Goal: Task Accomplishment & Management: Manage account settings

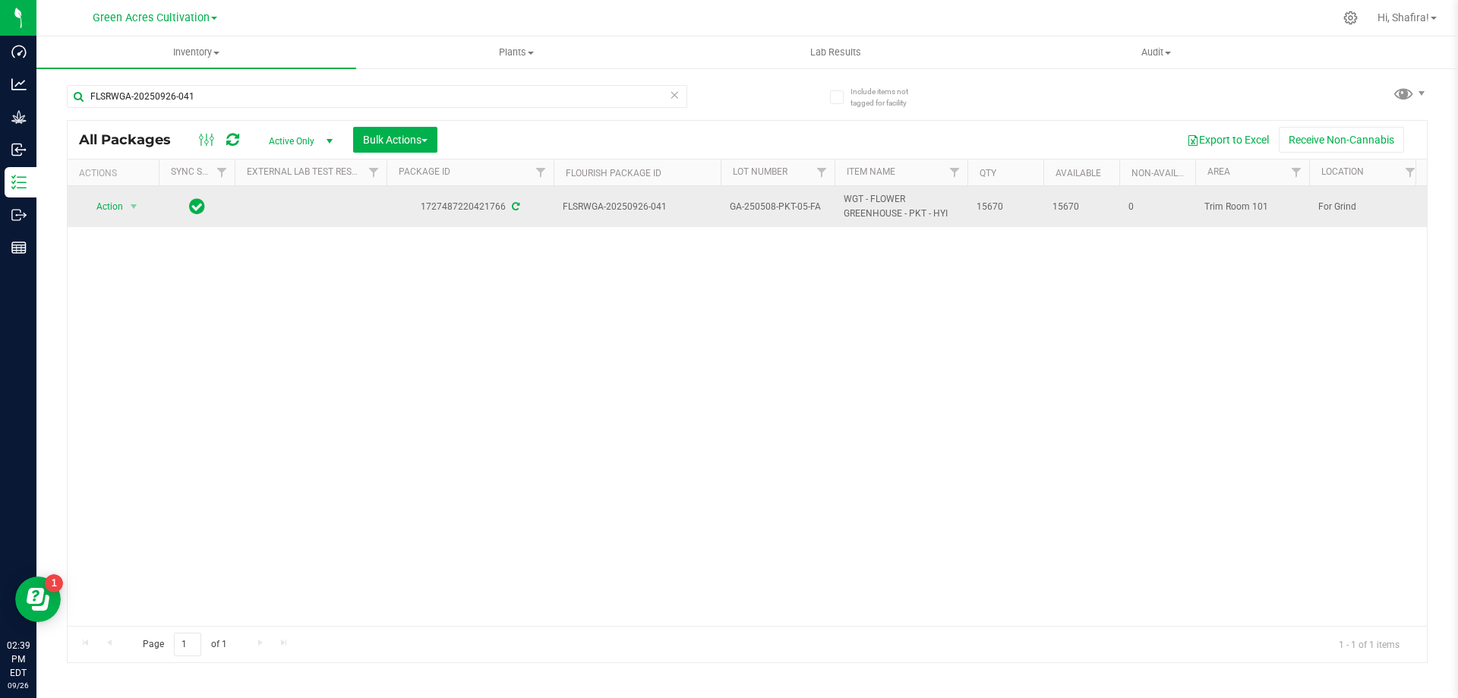
type input "FLSRWGA-20250926-041"
click at [143, 211] on span "select" at bounding box center [134, 206] width 19 height 21
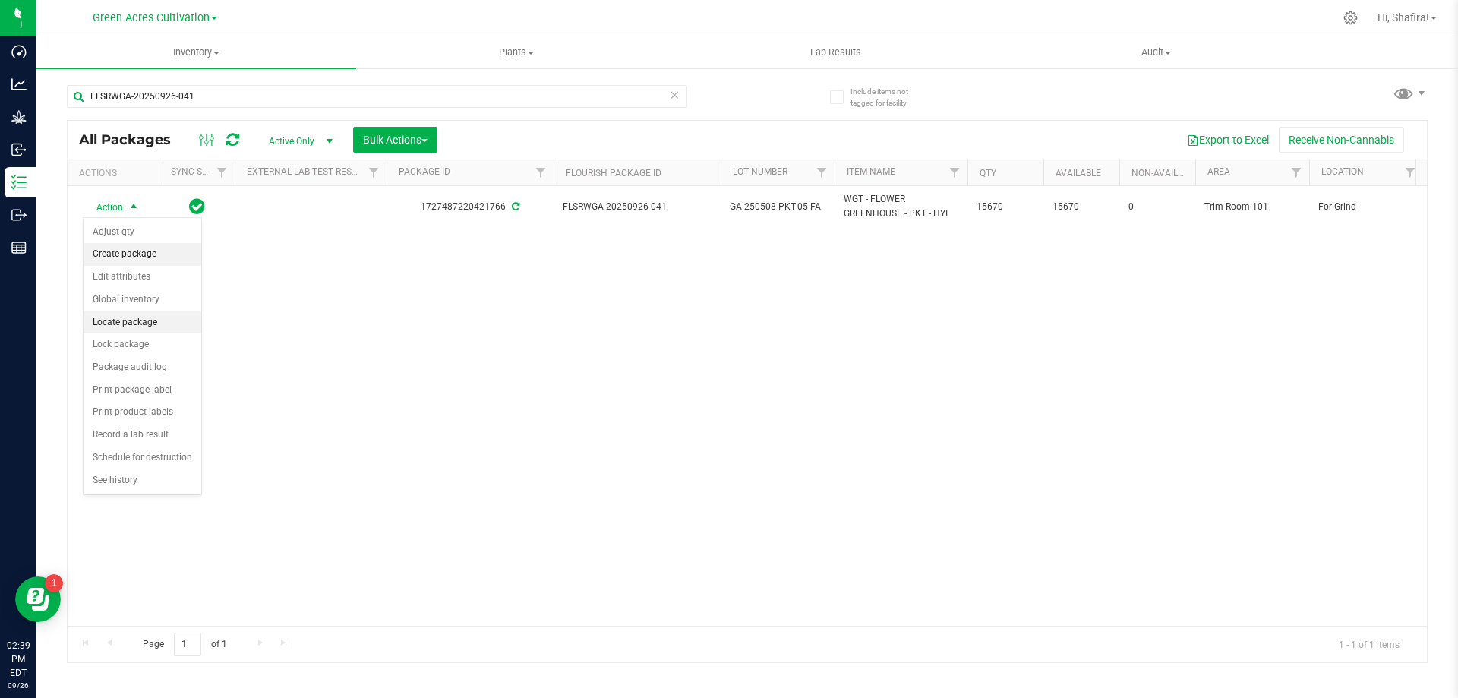
click at [124, 258] on li "Create package" at bounding box center [143, 254] width 118 height 23
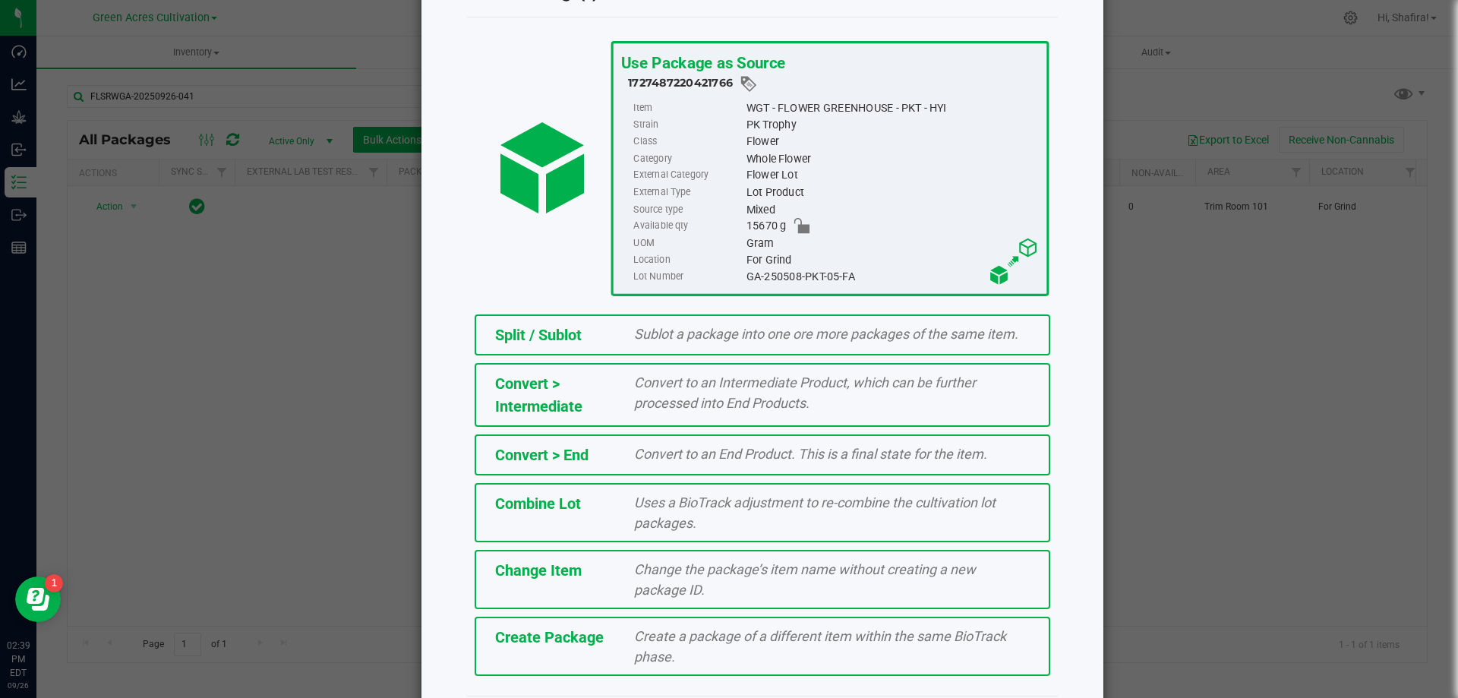
scroll to position [109, 0]
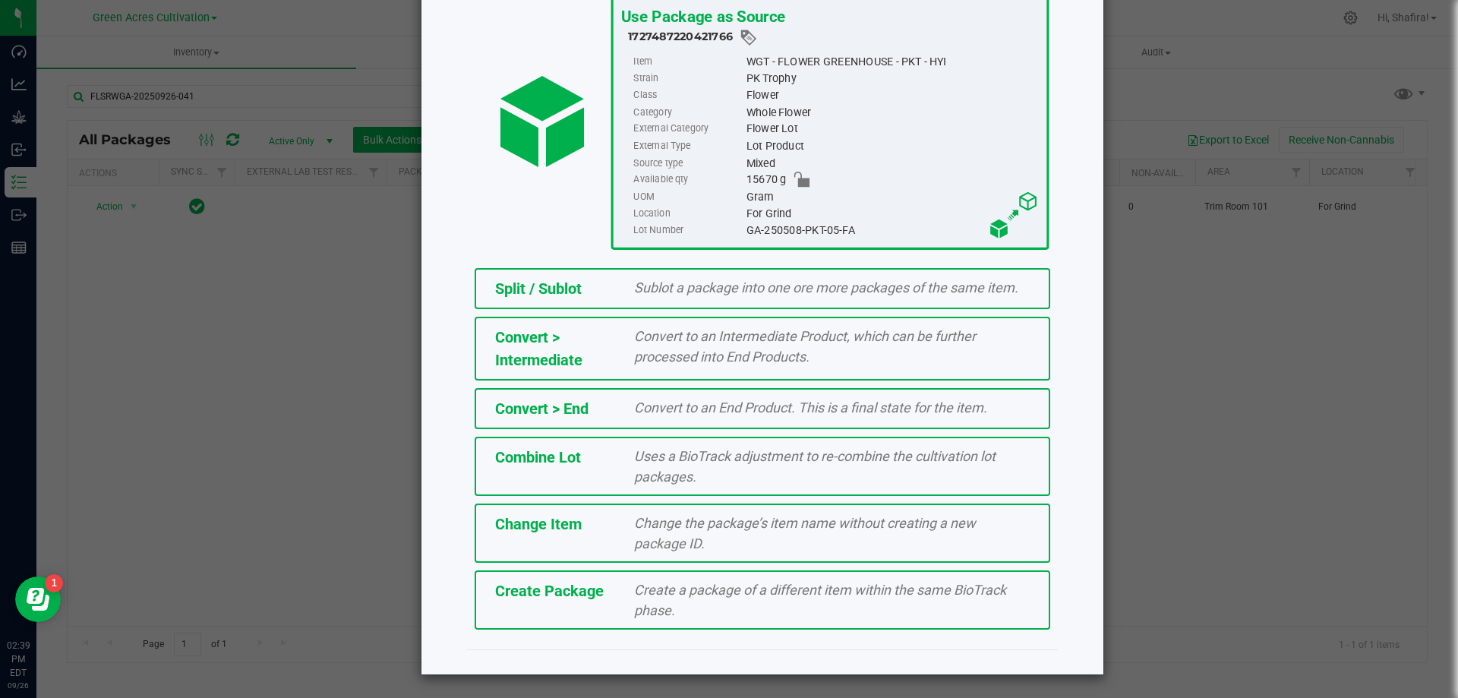
click at [658, 602] on span "Create a package of a different item within the same BioTrack phase." at bounding box center [820, 600] width 372 height 36
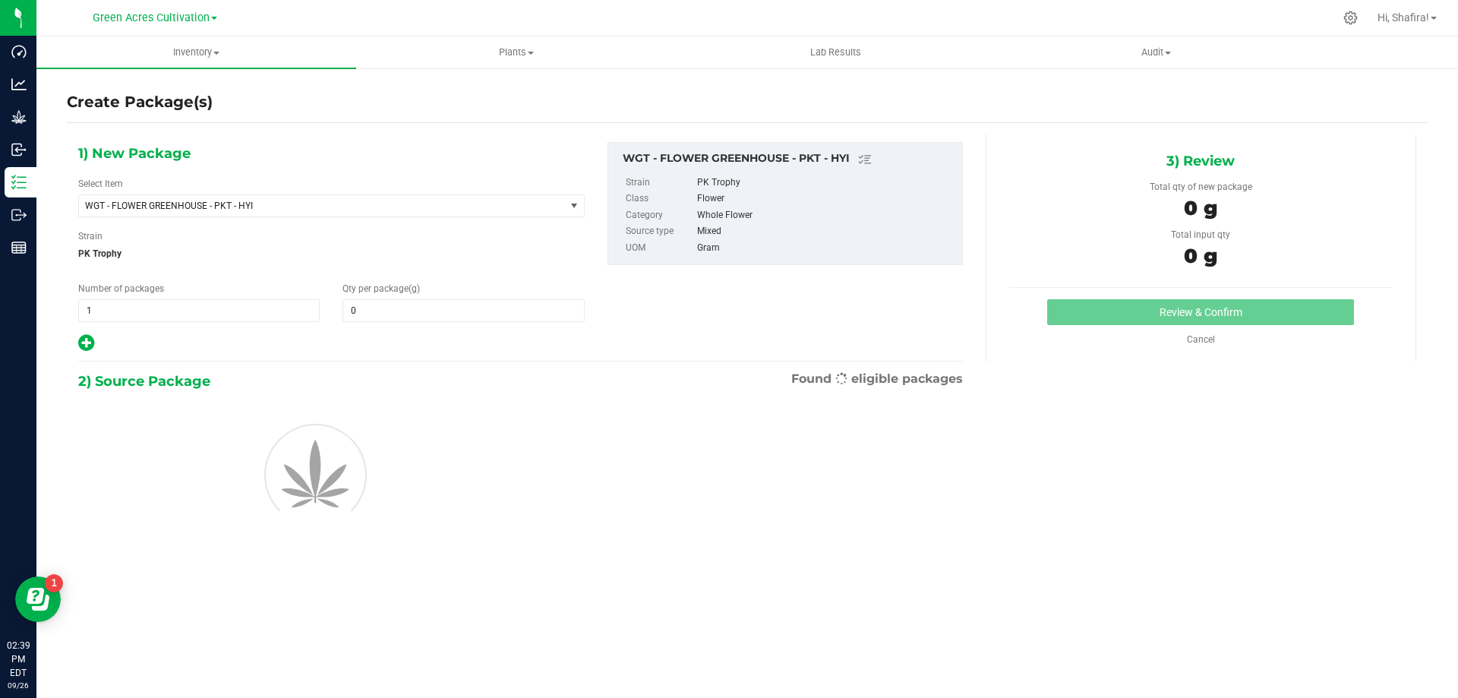
type input "0.0000"
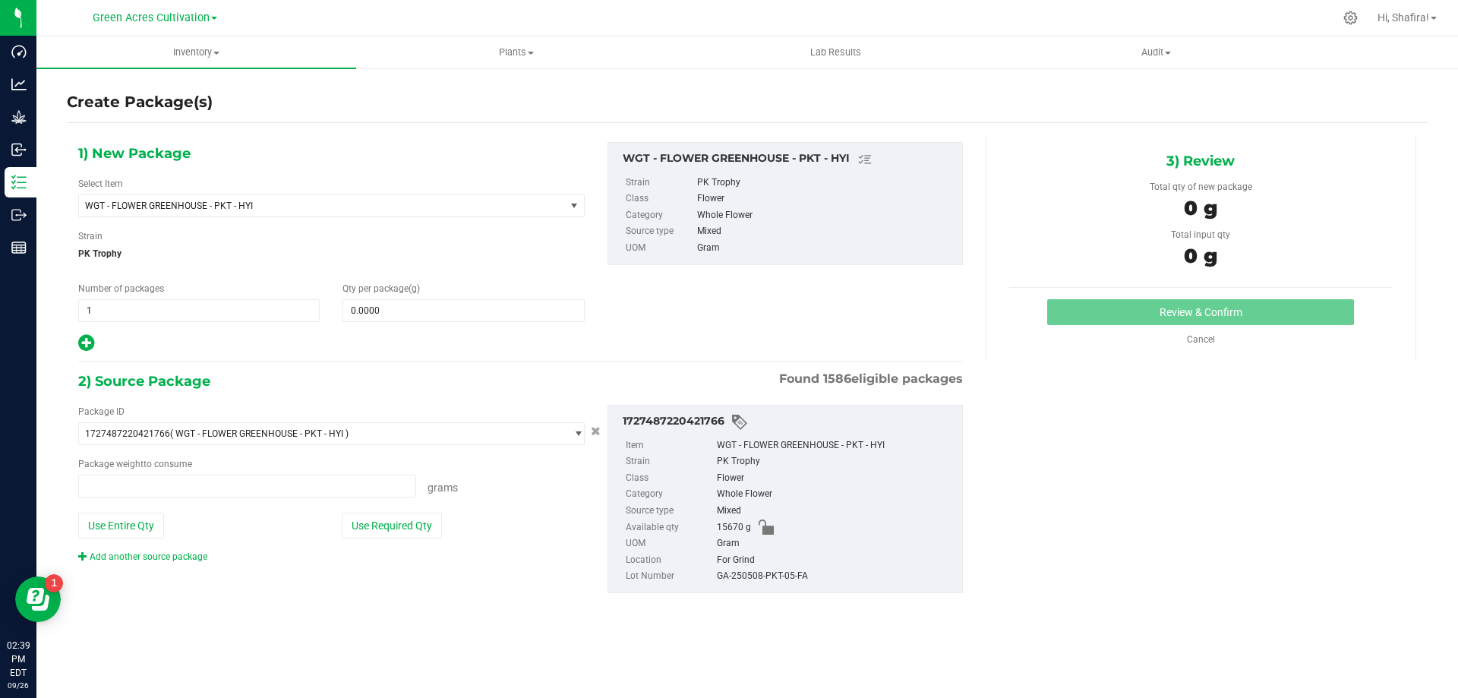
type input "0.0000 g"
click at [434, 210] on span "WGT - FLOWER GREENHOUSE - PKT - HYI" at bounding box center [312, 206] width 455 height 11
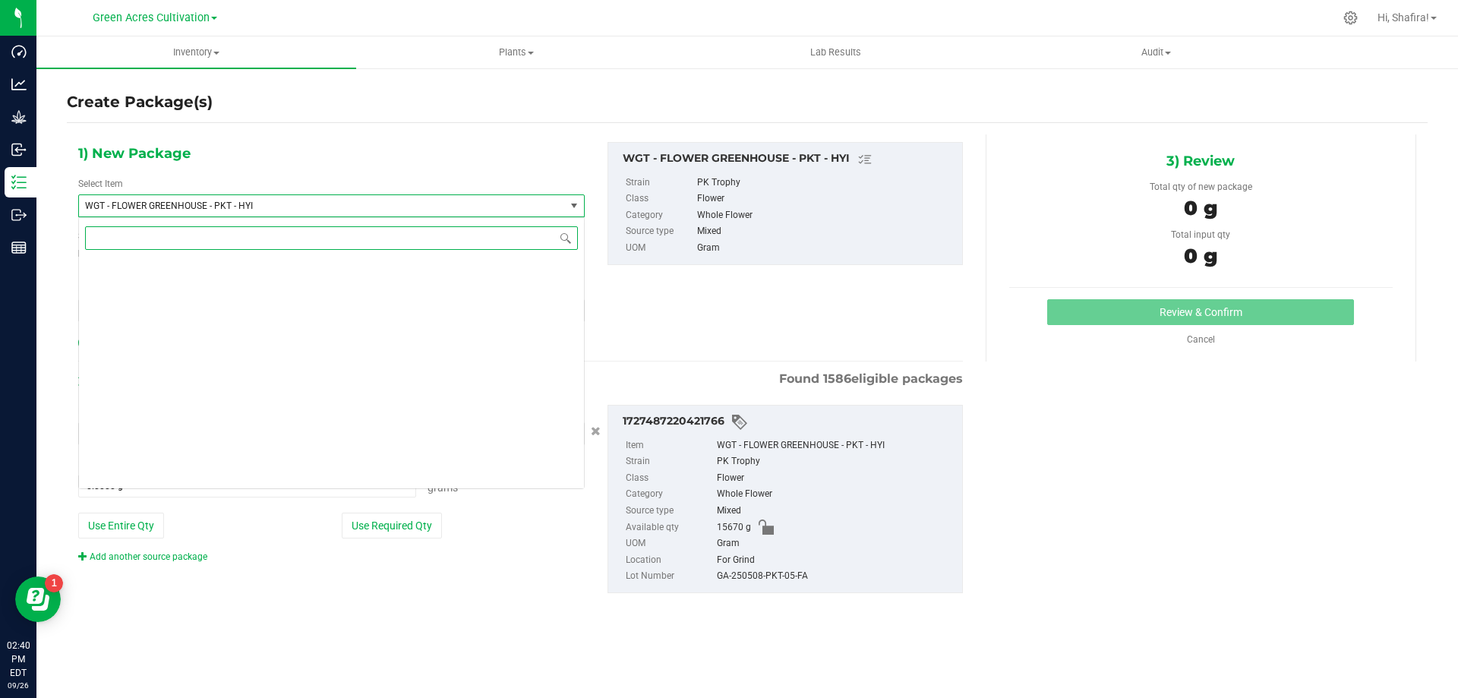
scroll to position [335446, 0]
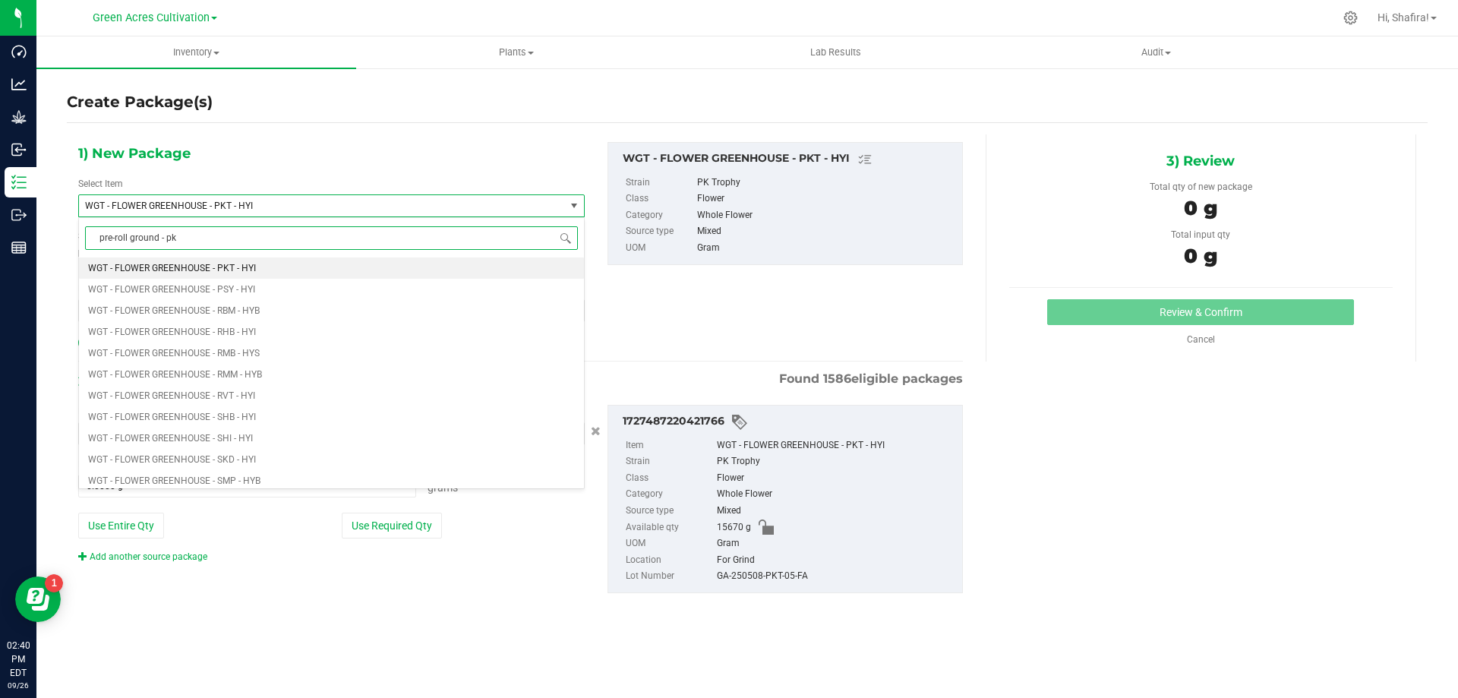
type input "pre-roll ground - pkt"
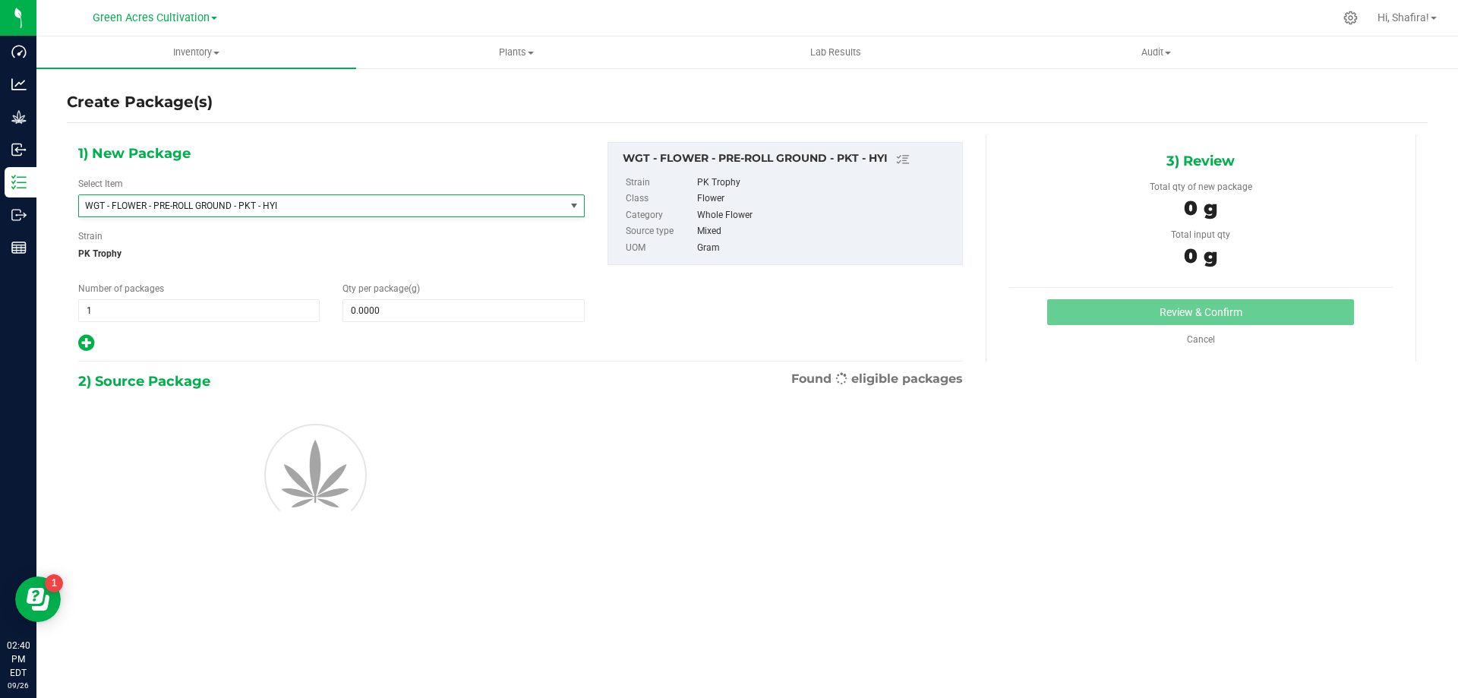
type input "0.0000"
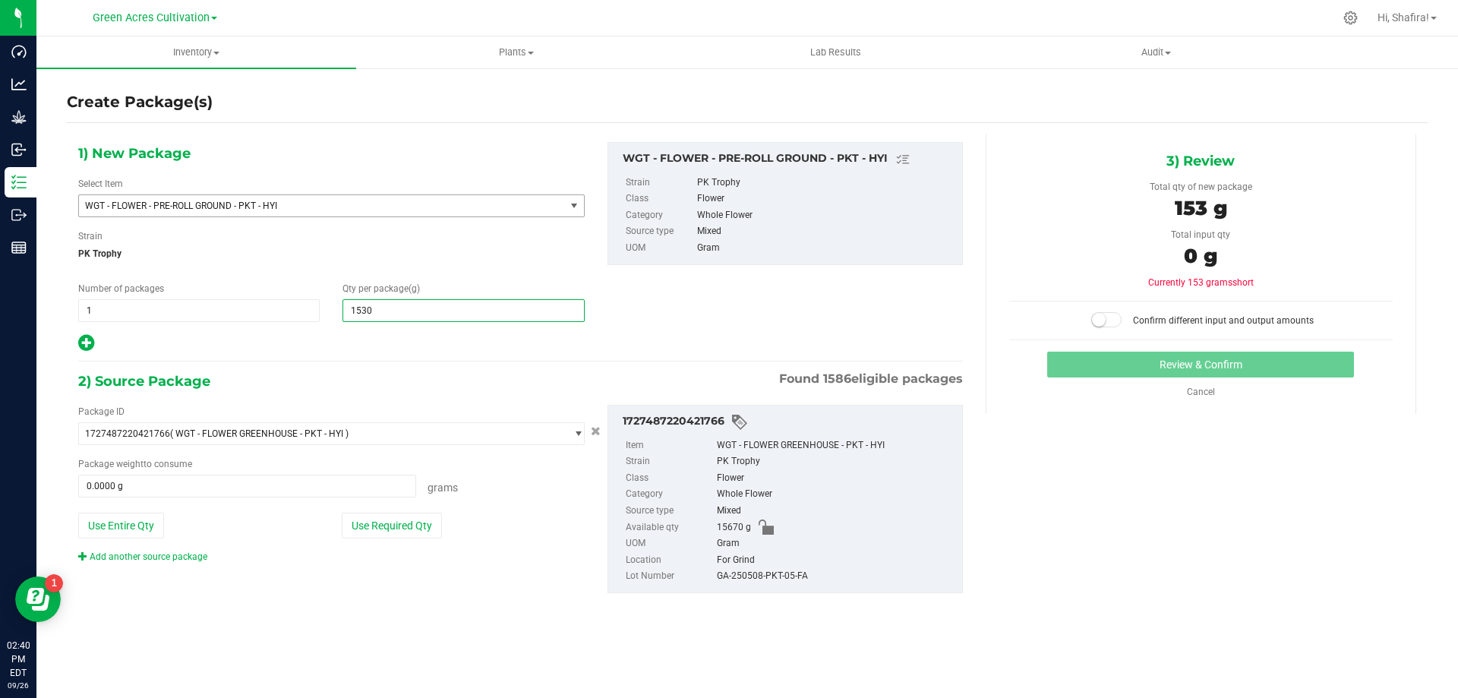
type input "15305"
type input "15,305.0000"
click at [405, 521] on button "Use Required Qty" at bounding box center [392, 526] width 100 height 26
type input "15305.0000 g"
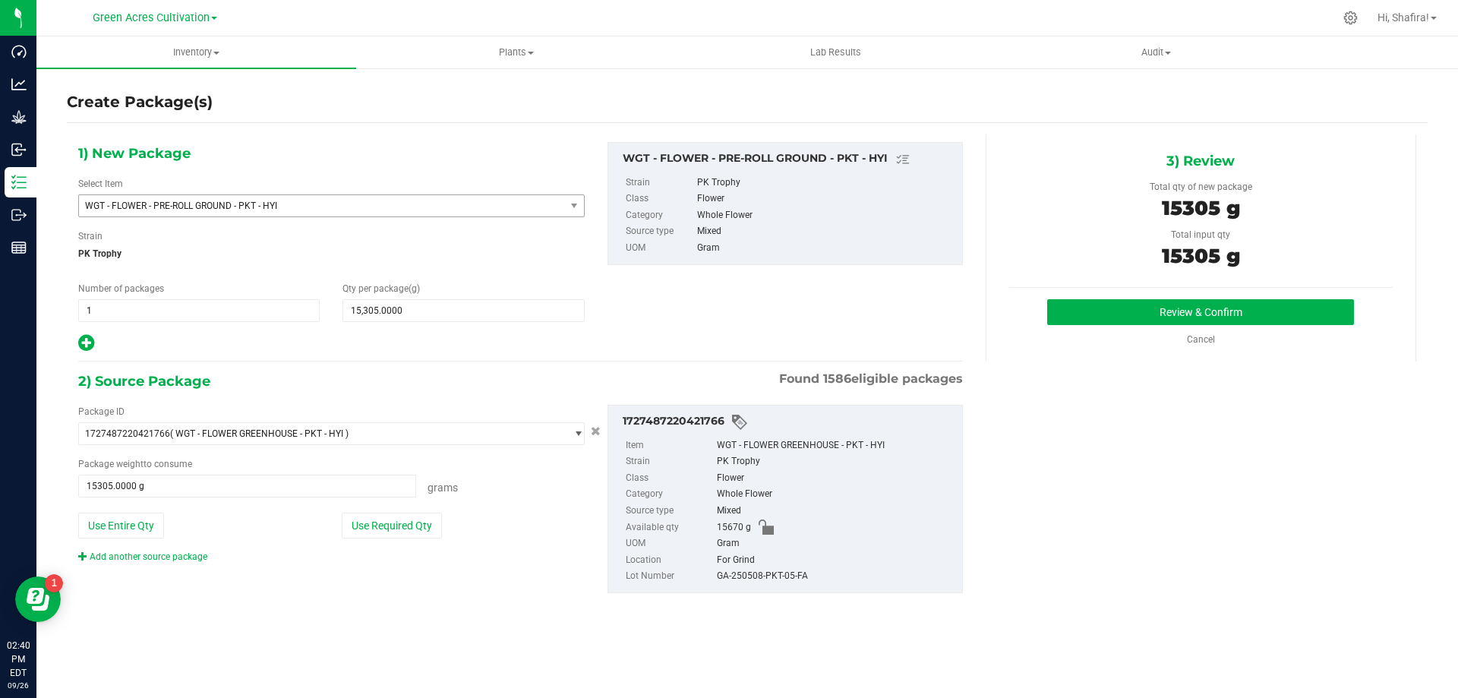
click at [782, 577] on div "GA-250508-PKT-05-FA" at bounding box center [836, 576] width 238 height 17
click at [782, 574] on div "GA-250508-PKT-05-FA" at bounding box center [836, 576] width 238 height 17
click at [783, 574] on div "GA-250508-PKT-05-FA" at bounding box center [836, 576] width 238 height 17
click at [785, 574] on div "GA-250508-PKT-05-FA" at bounding box center [836, 576] width 238 height 17
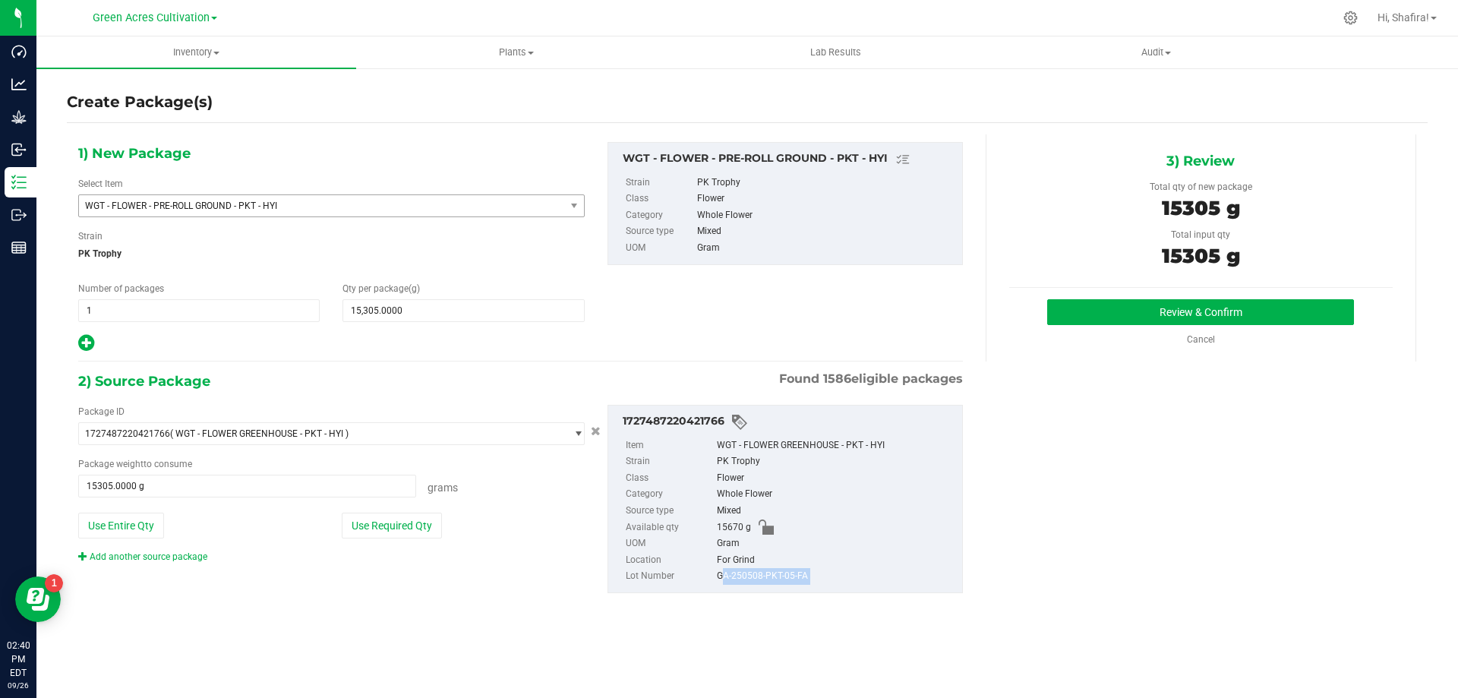
click at [785, 574] on div "GA-250508-PKT-05-FA" at bounding box center [836, 576] width 238 height 17
click at [1137, 321] on button "Review & Confirm" at bounding box center [1200, 312] width 307 height 26
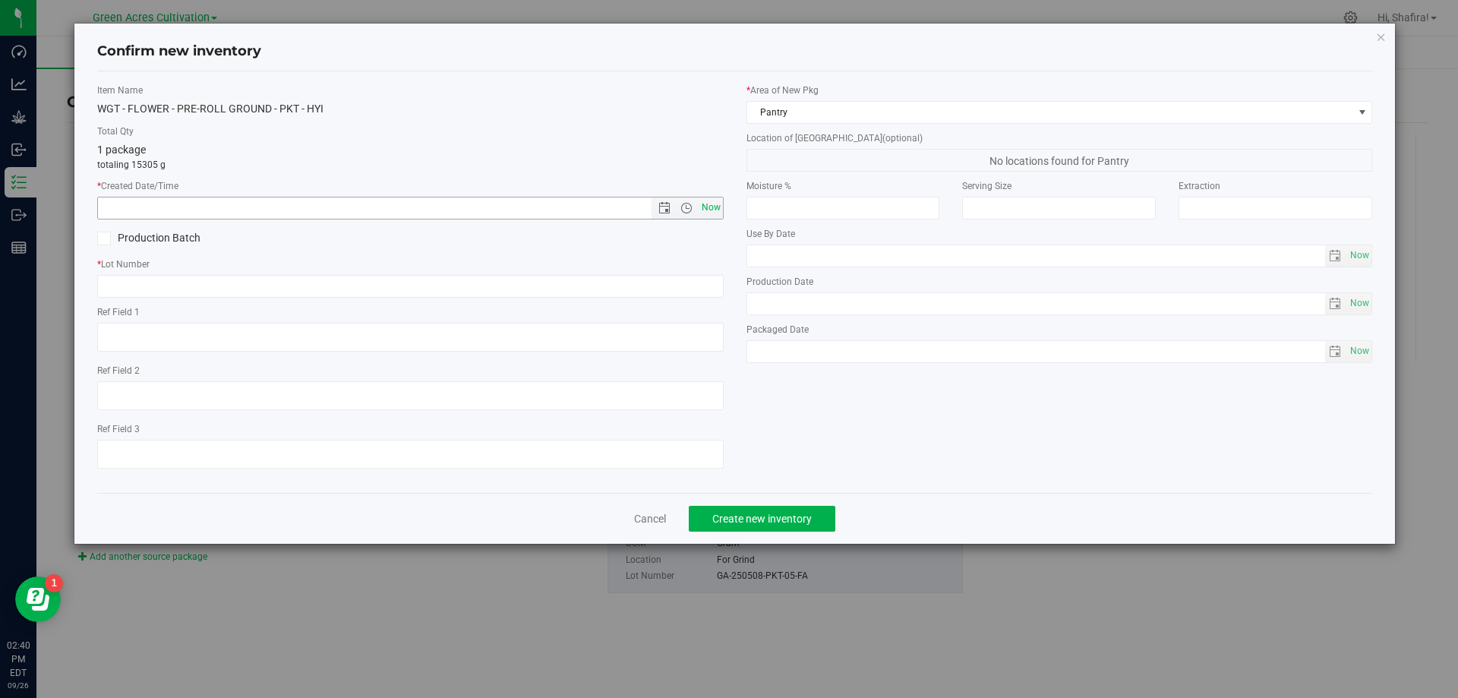
click at [709, 209] on span "Now" at bounding box center [711, 208] width 26 height 22
type input "[DATE] 2:40 PM"
paste input "GA-250508-PKT-05-FA"
type input "GA-250508-PKT-05-PR"
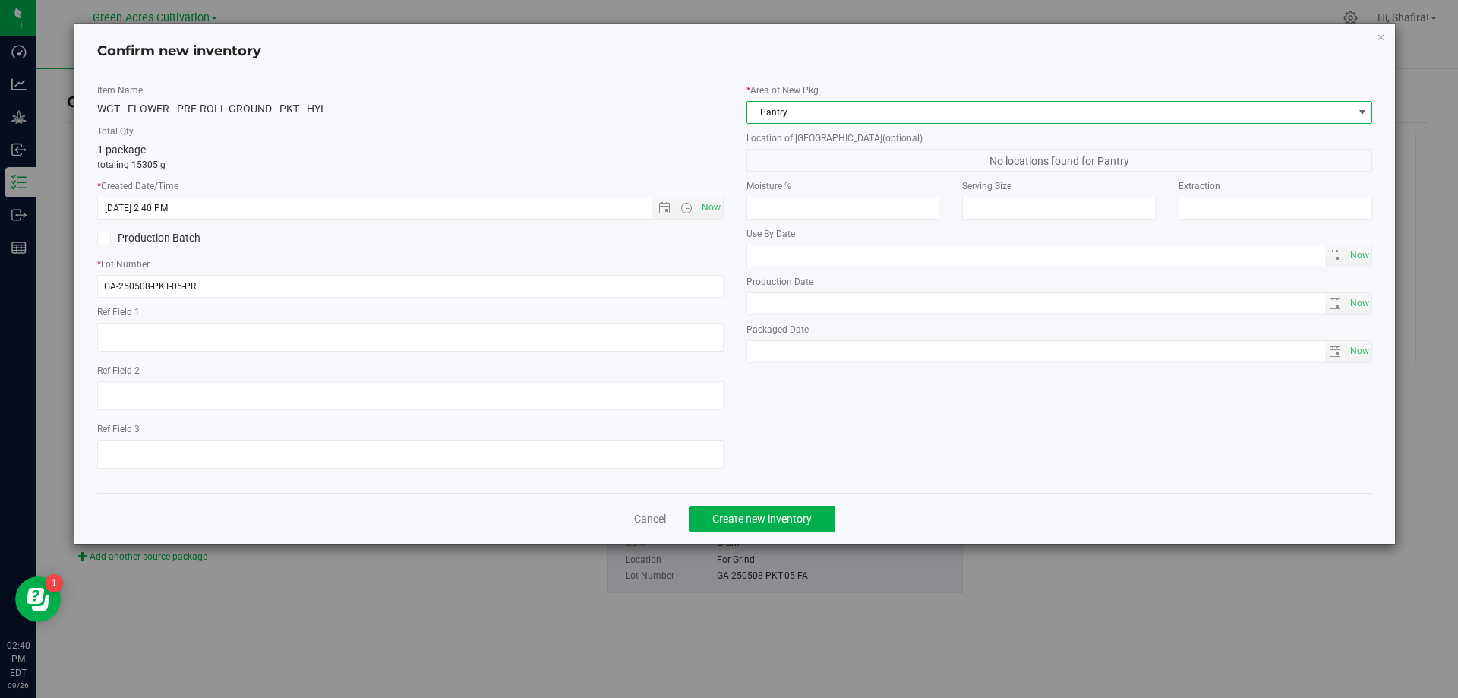
click at [883, 116] on span "Pantry" at bounding box center [1050, 112] width 606 height 21
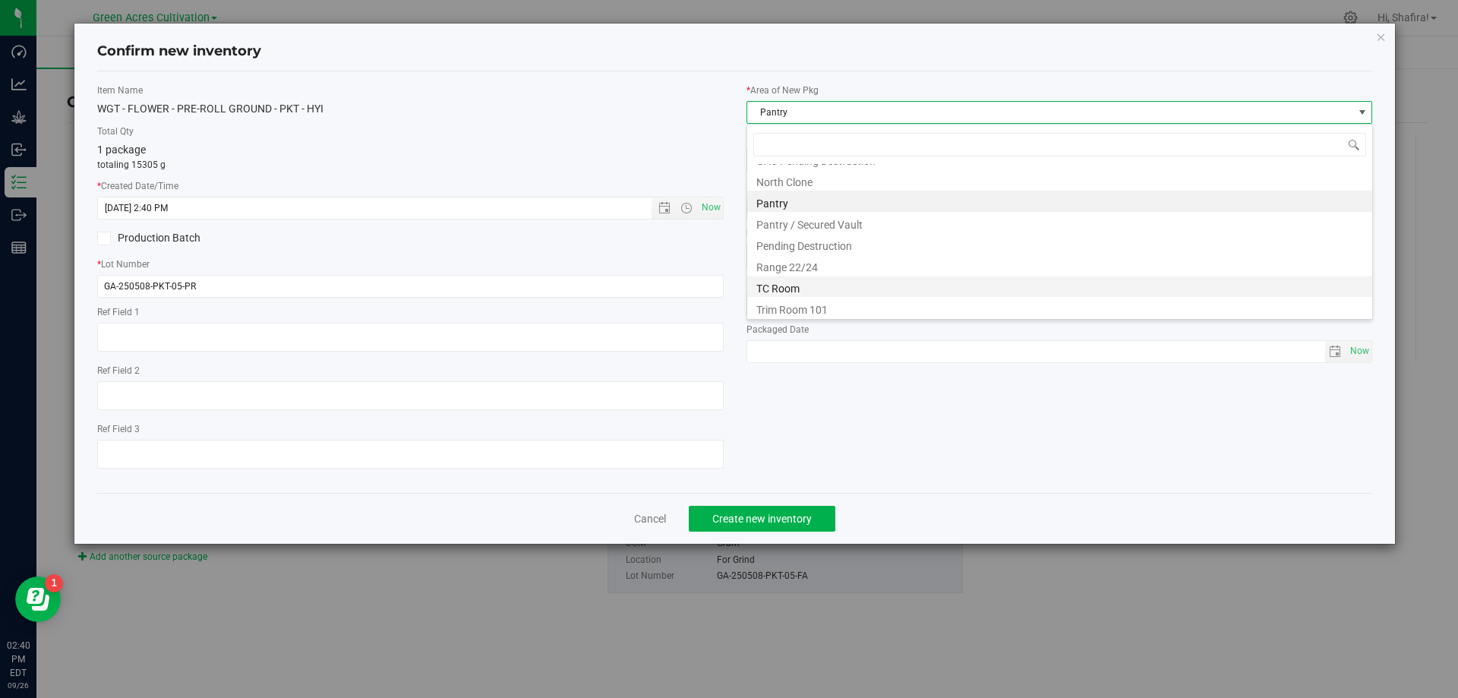
scroll to position [231, 0]
click at [792, 305] on li "Trim Room 101" at bounding box center [1059, 305] width 625 height 21
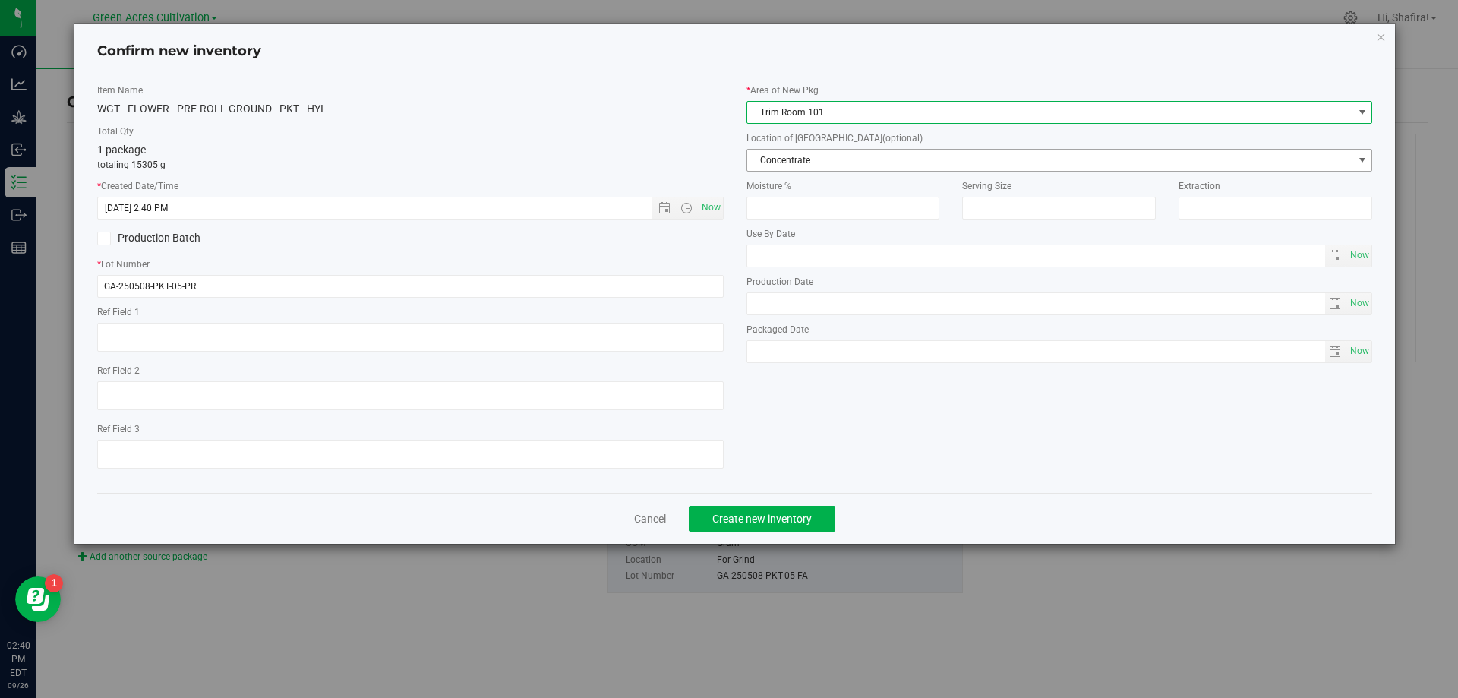
click at [838, 162] on span "Concentrate" at bounding box center [1050, 160] width 606 height 21
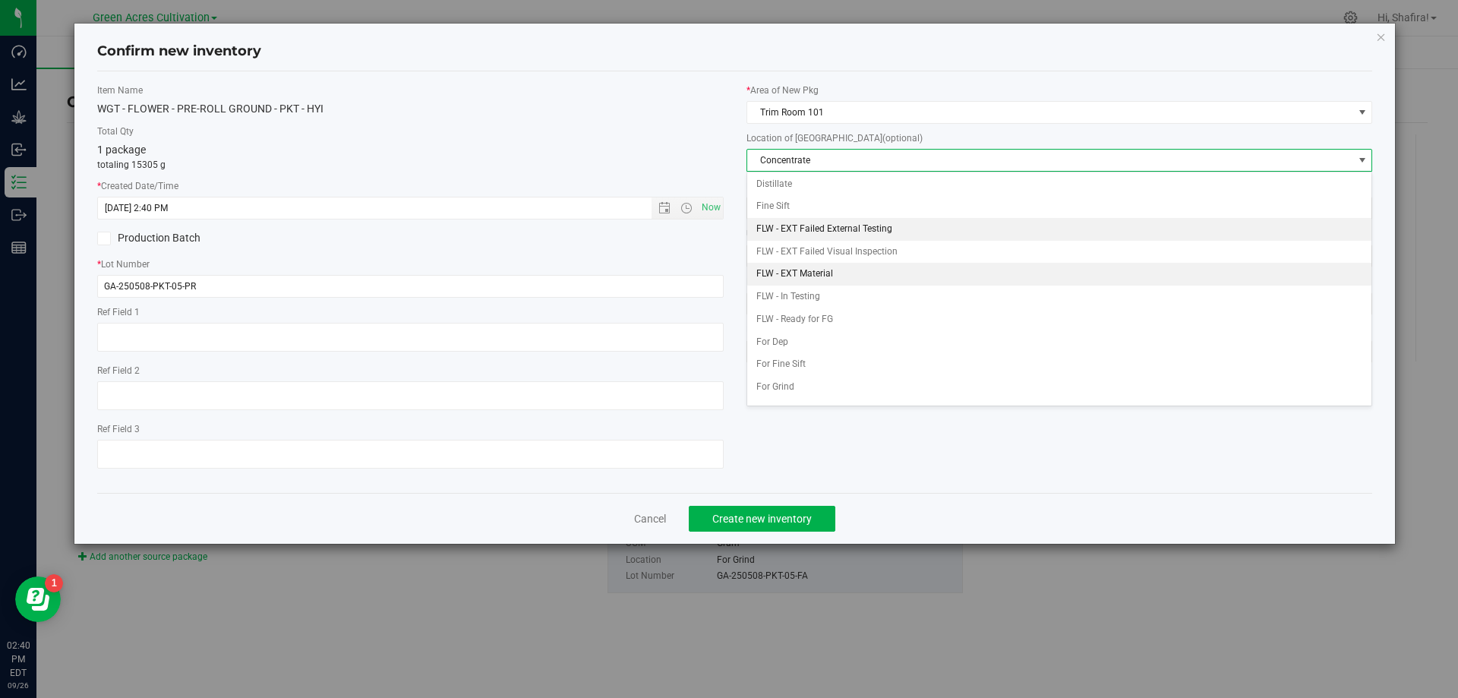
scroll to position [152, 0]
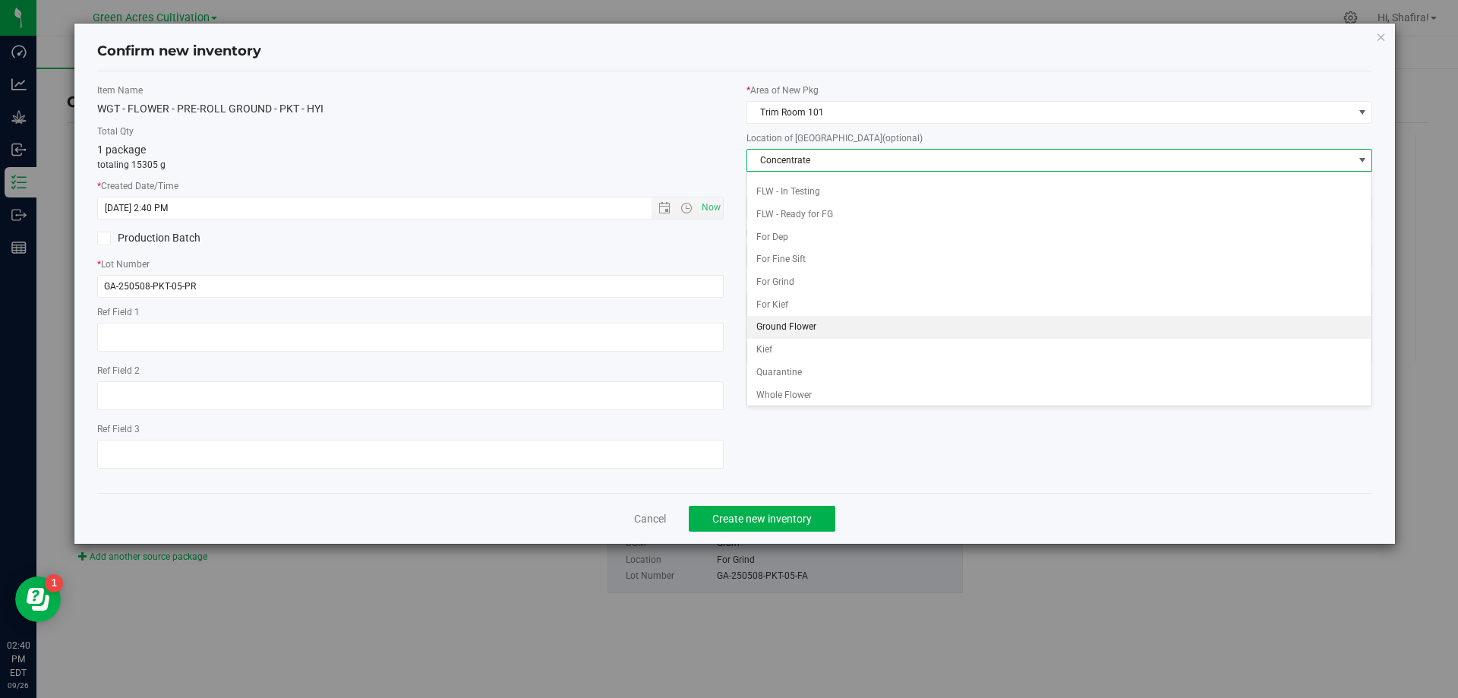
click at [786, 336] on li "Ground Flower" at bounding box center [1059, 327] width 625 height 23
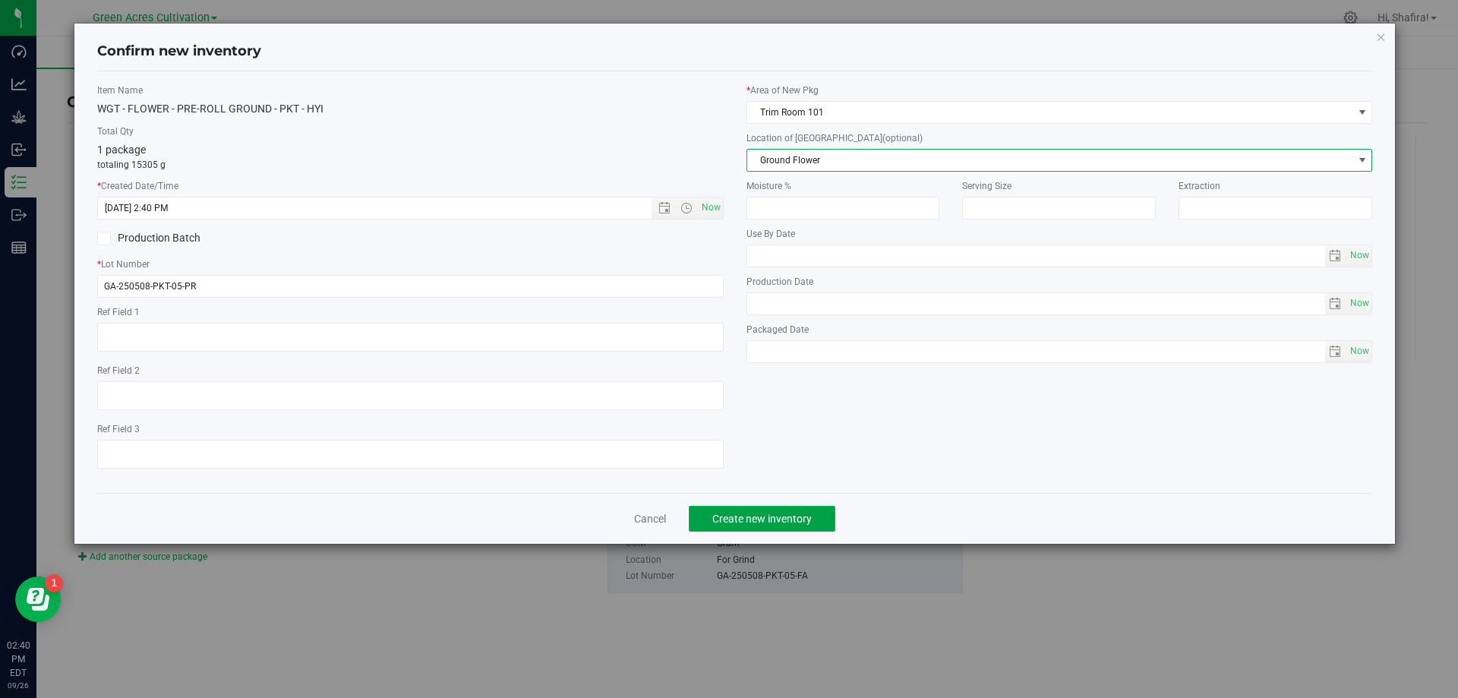
click at [778, 516] on span "Create new inventory" at bounding box center [761, 519] width 99 height 12
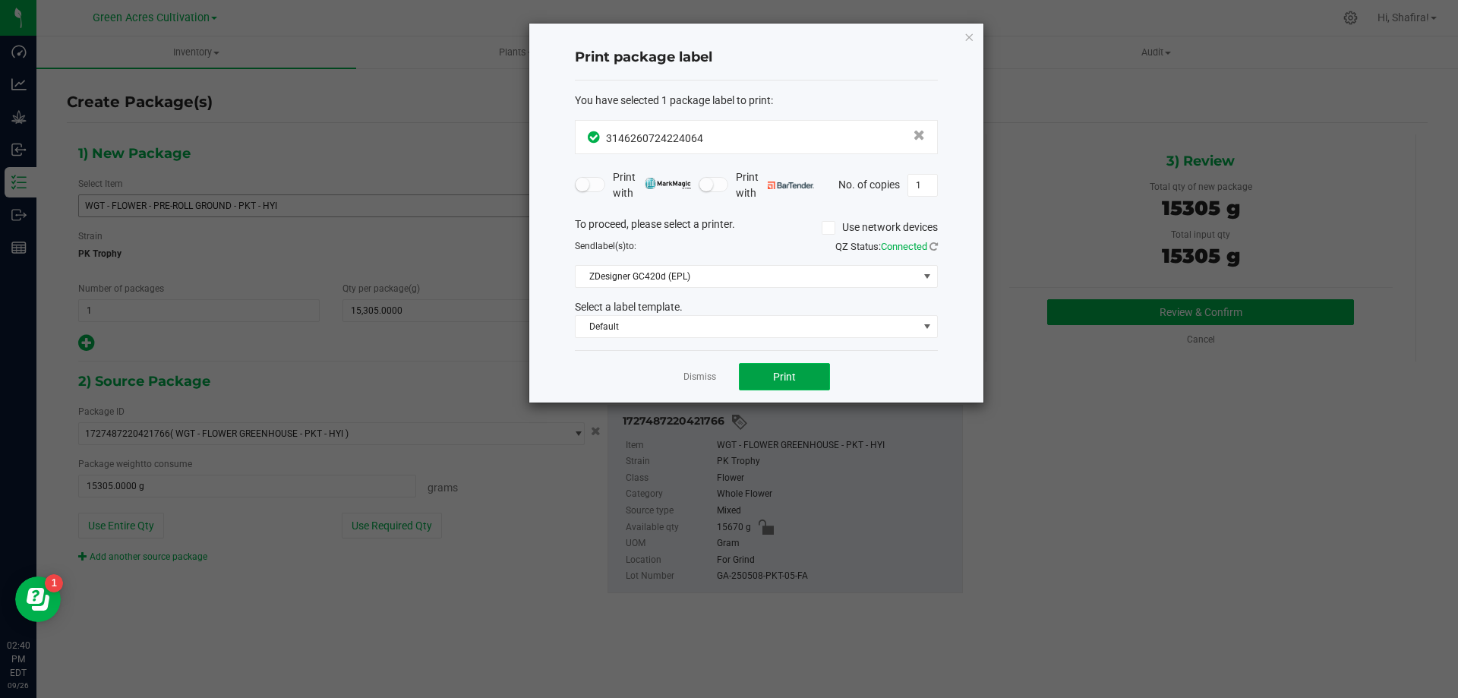
click at [782, 374] on span "Print" at bounding box center [784, 377] width 23 height 12
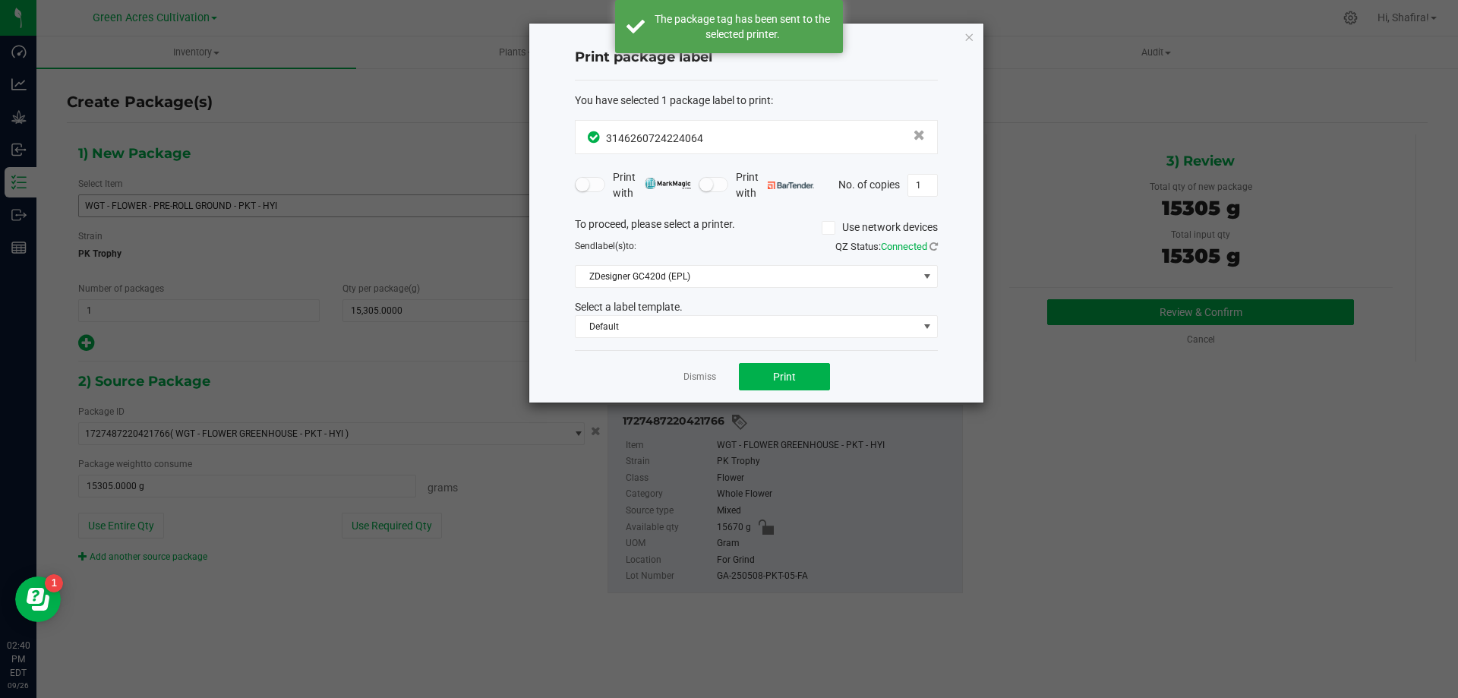
click at [684, 380] on link "Dismiss" at bounding box center [700, 377] width 33 height 13
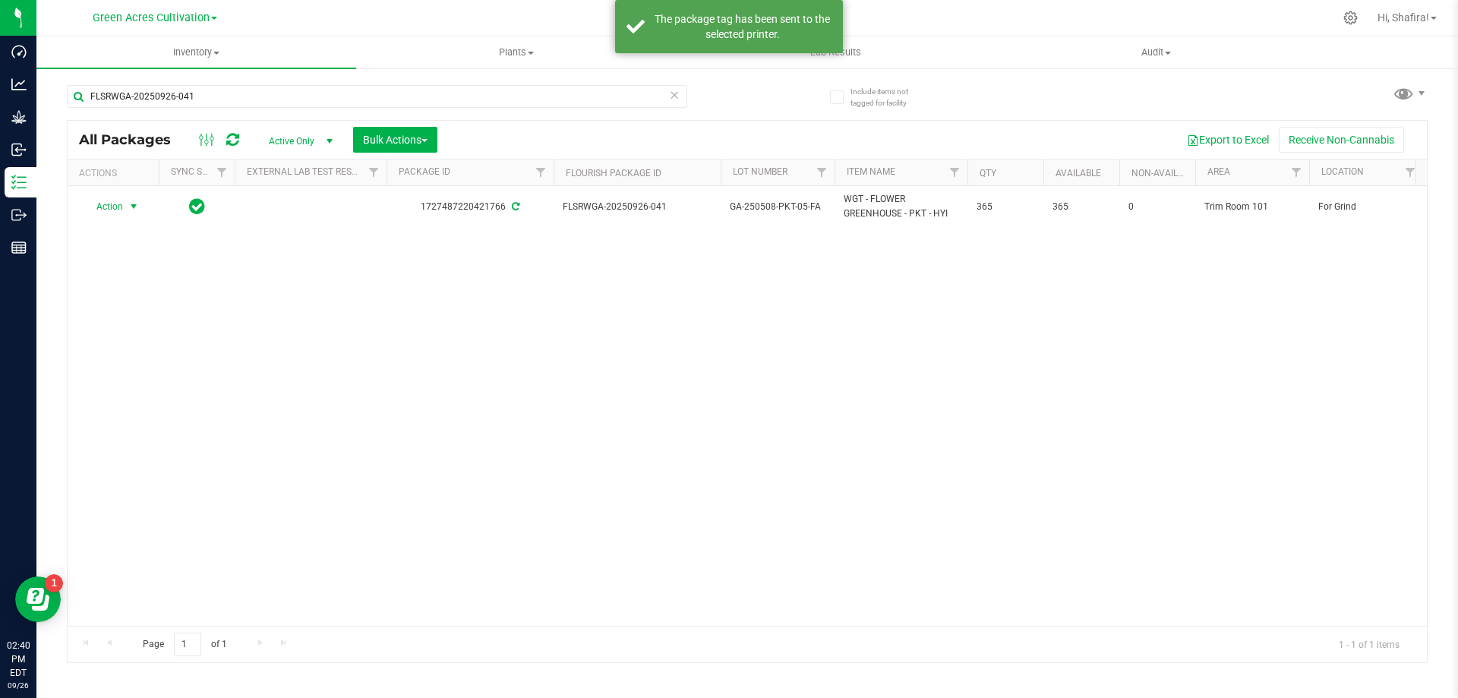
click at [122, 205] on span "Action" at bounding box center [103, 206] width 41 height 21
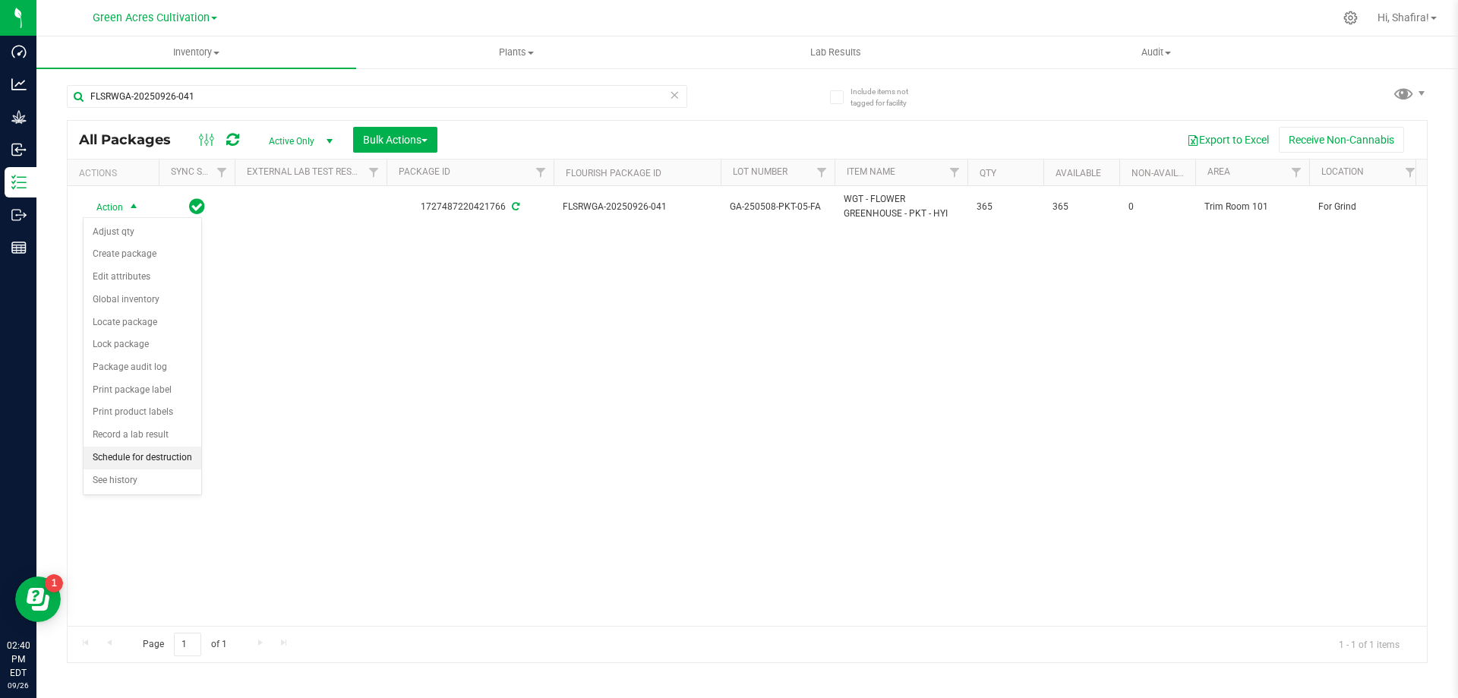
click at [132, 458] on li "Schedule for destruction" at bounding box center [143, 458] width 118 height 23
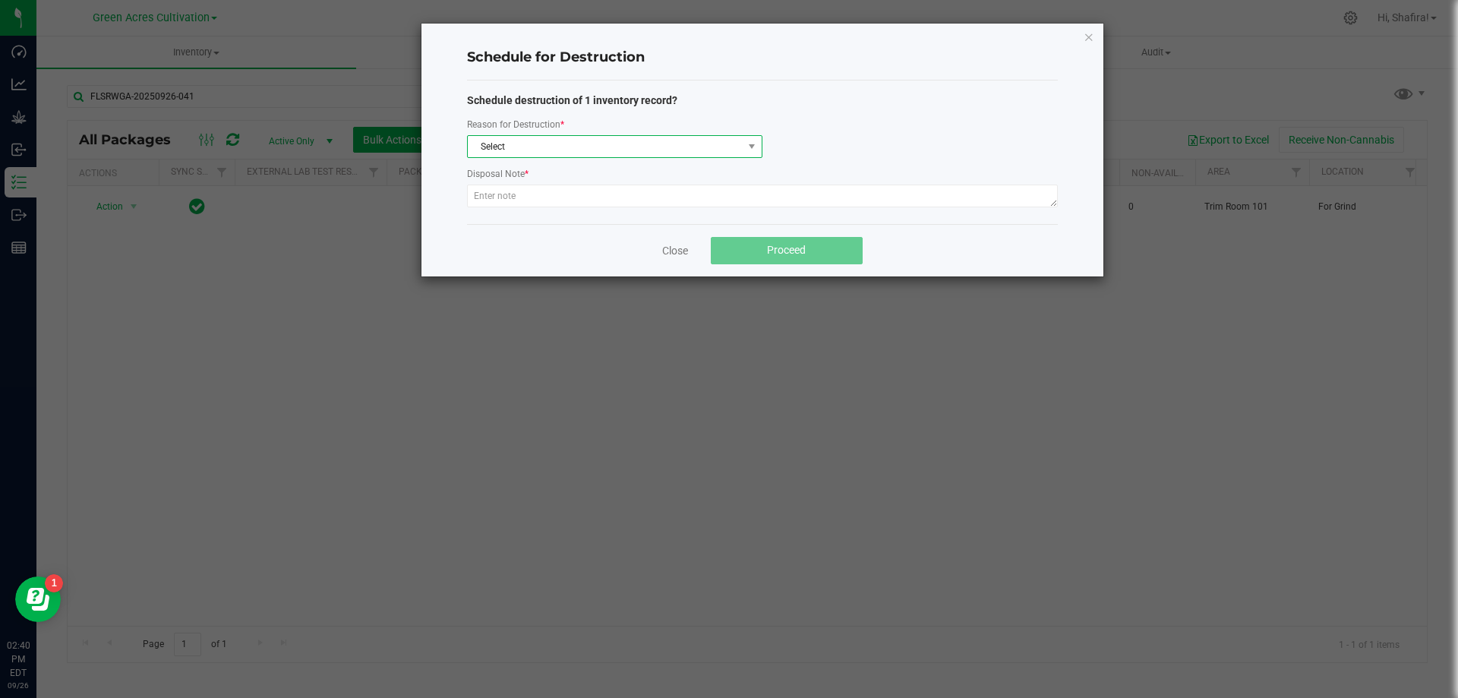
click at [514, 146] on span "Select" at bounding box center [605, 146] width 275 height 21
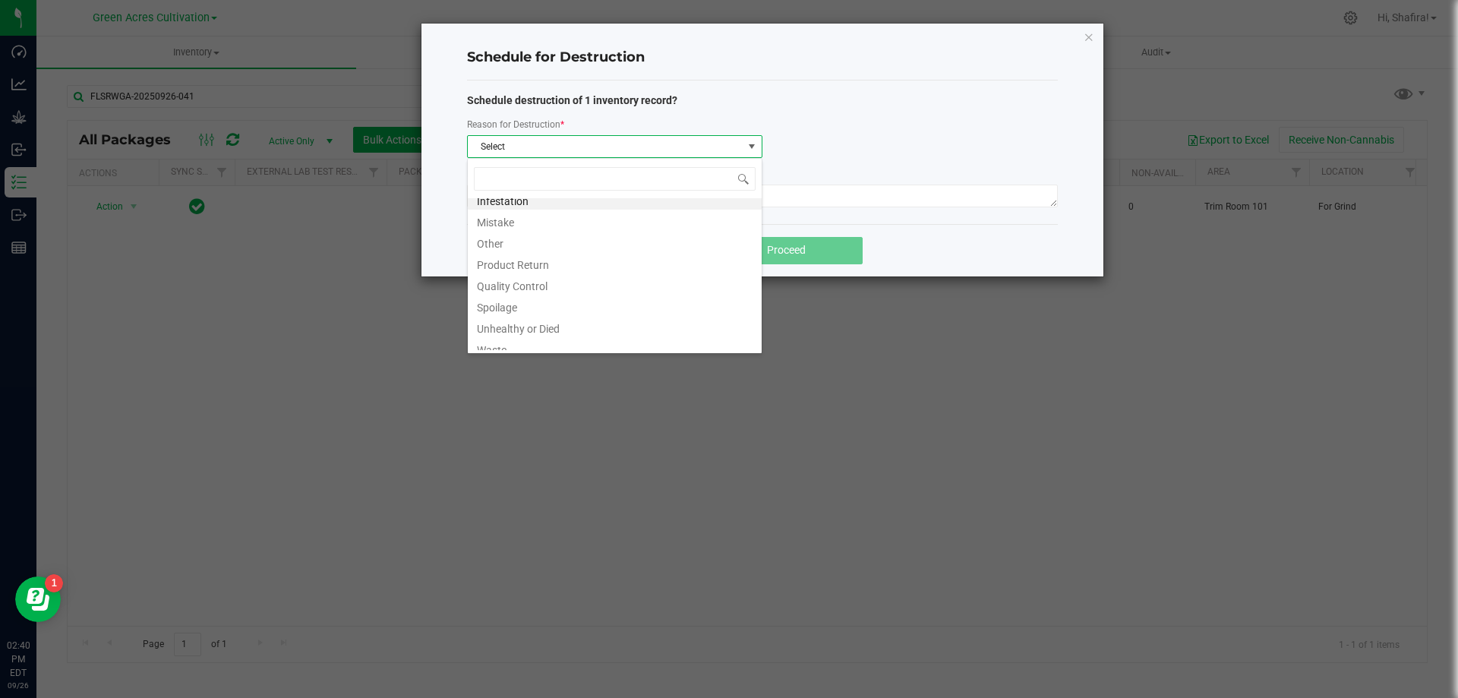
scroll to position [18, 0]
click at [532, 334] on li "Waste" at bounding box center [615, 339] width 294 height 21
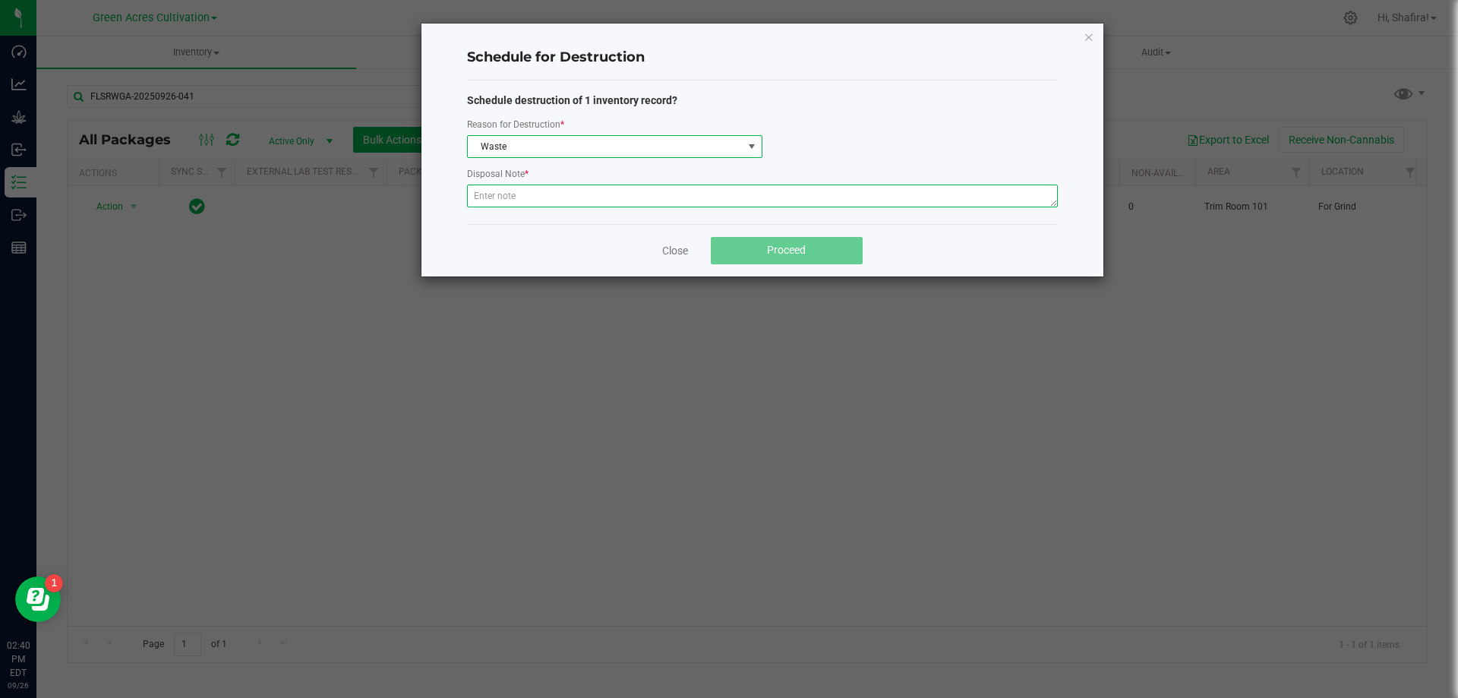
click at [513, 190] on textarea at bounding box center [762, 196] width 591 height 23
type textarea "POST GRINDER WASTE"
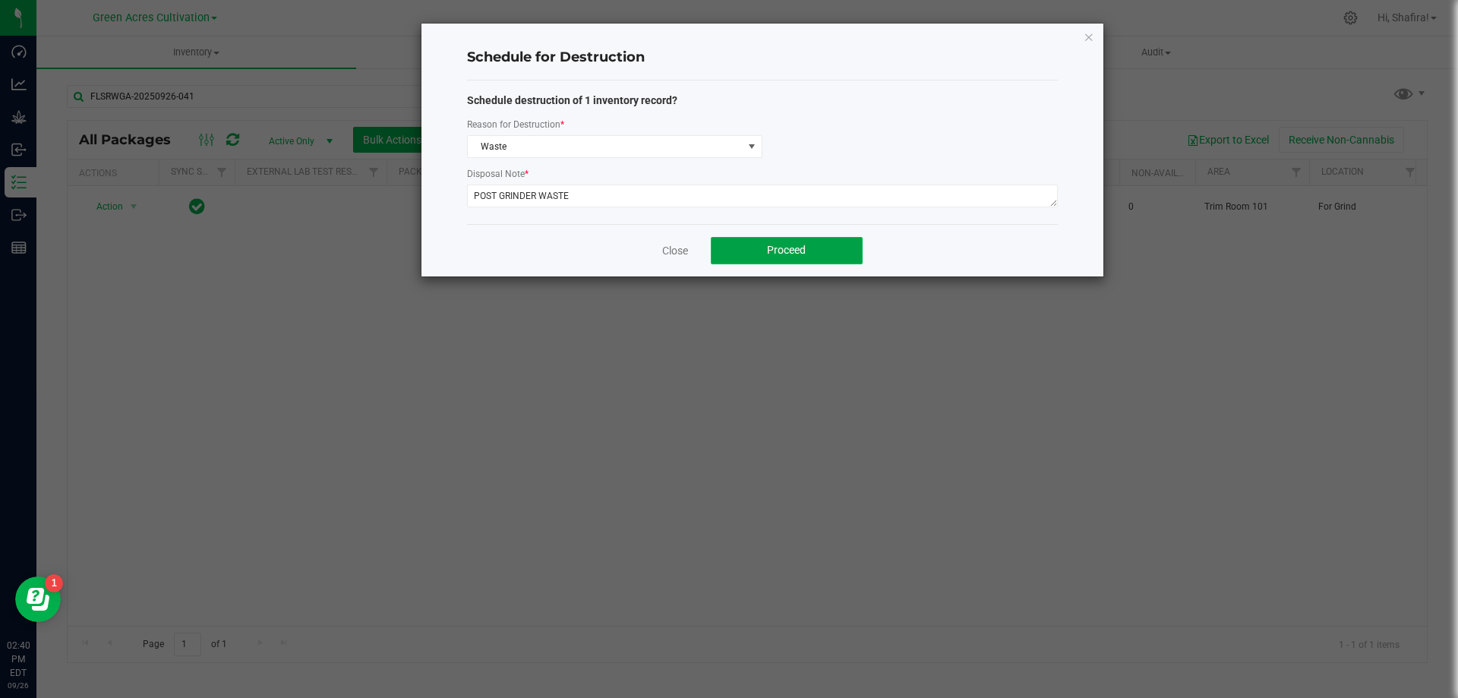
click at [780, 249] on span "Proceed" at bounding box center [786, 250] width 39 height 12
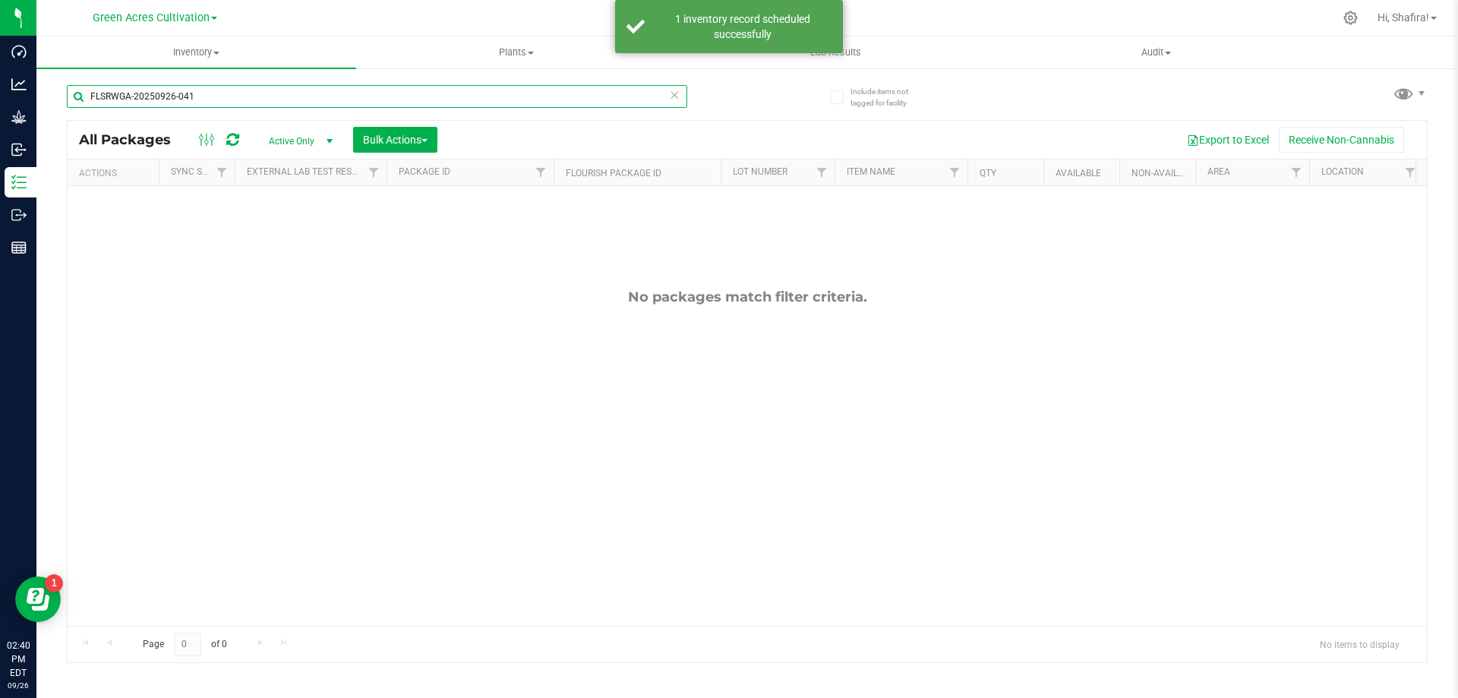
click at [306, 87] on input "FLSRWGA-20250926-041" at bounding box center [377, 96] width 621 height 23
